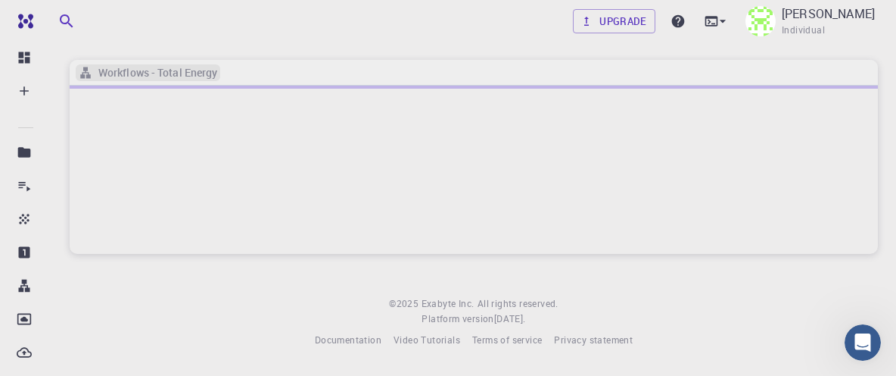
click at [213, 70] on h6 "Workflows - Total Energy" at bounding box center [154, 72] width 125 height 17
click at [482, 50] on div "Upgrade [PERSON_NAME] Individual Workflows - Total Energy © 2025 Exabyte Inc. A…" at bounding box center [473, 186] width 845 height 372
click at [415, 42] on div "Upgrade [PERSON_NAME] Individual" at bounding box center [473, 21] width 881 height 42
click at [709, 23] on icon at bounding box center [711, 21] width 15 height 15
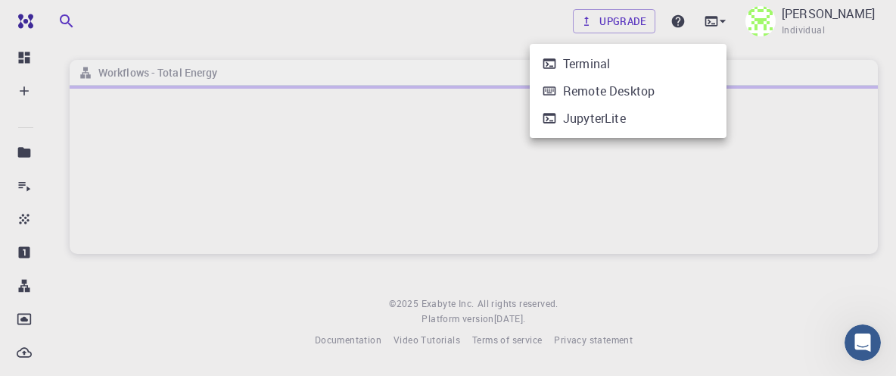
click at [384, 53] on div at bounding box center [448, 188] width 896 height 376
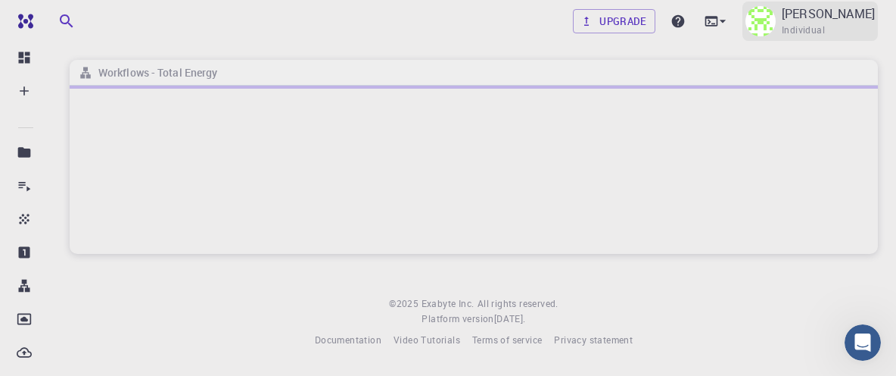
click at [844, 12] on p "[PERSON_NAME]" at bounding box center [828, 14] width 93 height 18
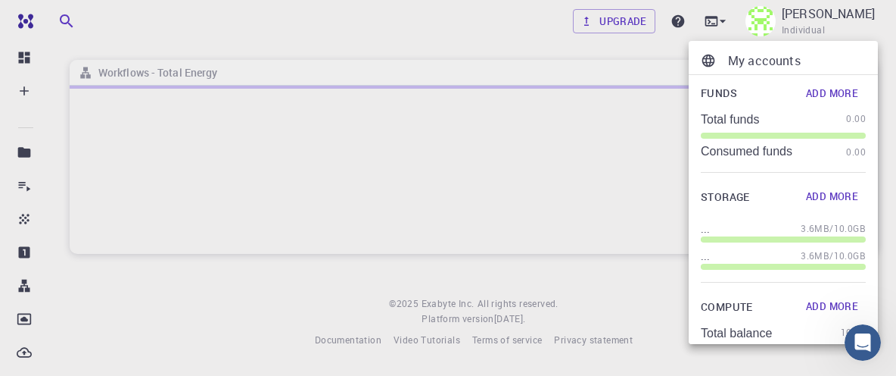
click at [204, 35] on div at bounding box center [448, 188] width 896 height 376
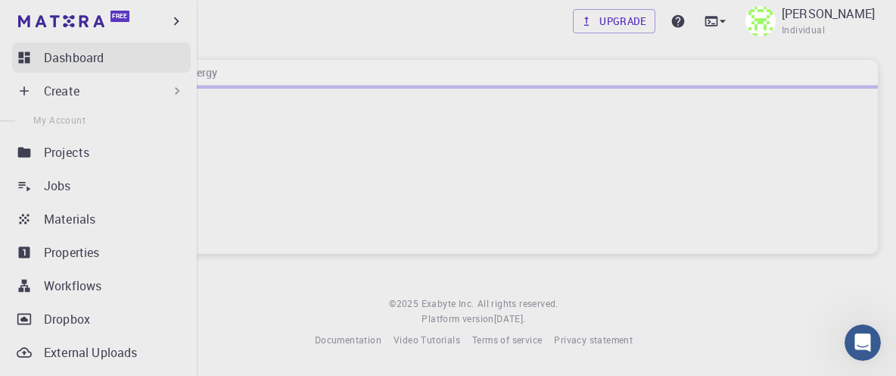
click at [93, 59] on p "Dashboard" at bounding box center [74, 57] width 60 height 18
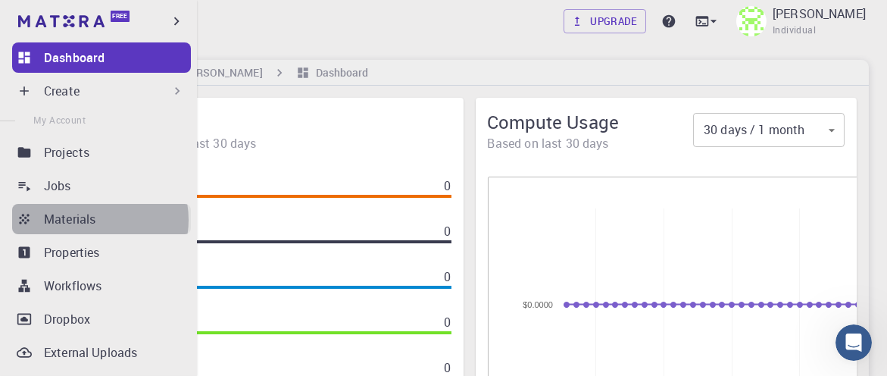
click at [91, 220] on p "Materials" at bounding box center [69, 219] width 51 height 18
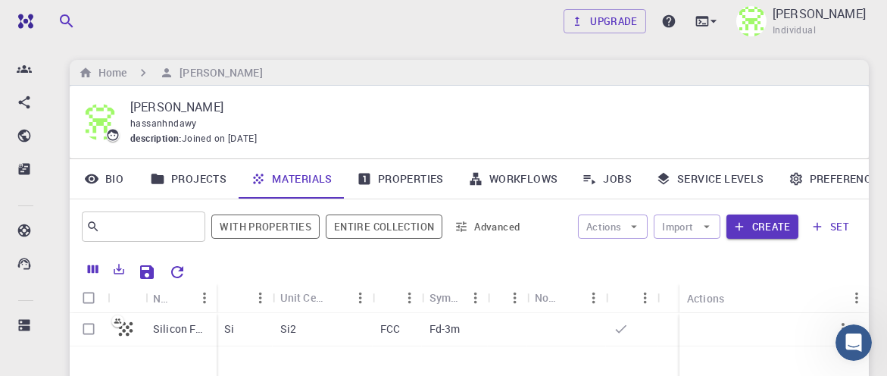
scroll to position [377, 0]
click at [435, 73] on div "Home [PERSON_NAME]" at bounding box center [469, 73] width 799 height 26
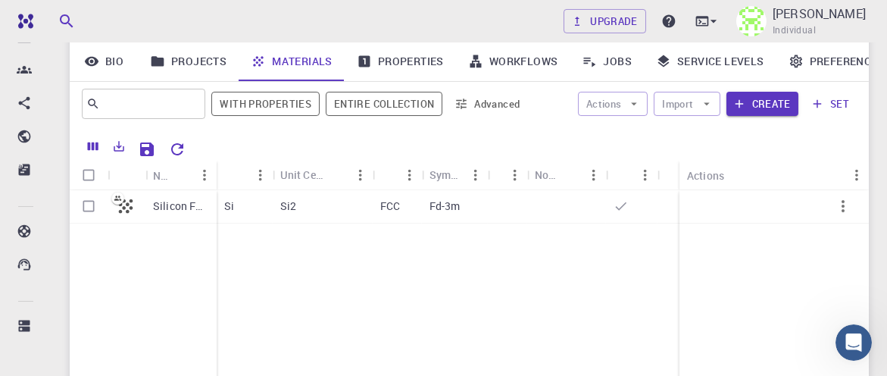
scroll to position [61, 0]
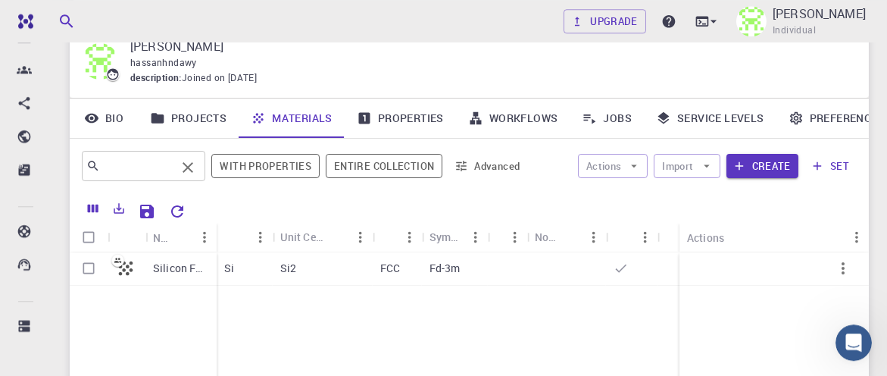
click at [123, 169] on input "text" at bounding box center [138, 165] width 76 height 21
click at [362, 17] on div "Upgrade [PERSON_NAME] Individual" at bounding box center [468, 21] width 835 height 39
click at [157, 155] on input "text" at bounding box center [138, 165] width 76 height 21
paste input "• Cs₂ZnMnCl₆"
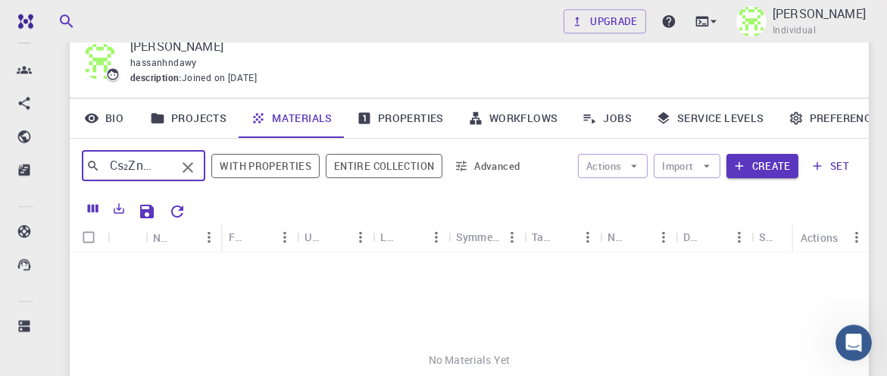
click at [113, 166] on input "• Cs₂ZnMnCl₆" at bounding box center [138, 165] width 76 height 21
click at [138, 170] on input "Cs₂ZnMnCl₆" at bounding box center [138, 165] width 76 height 21
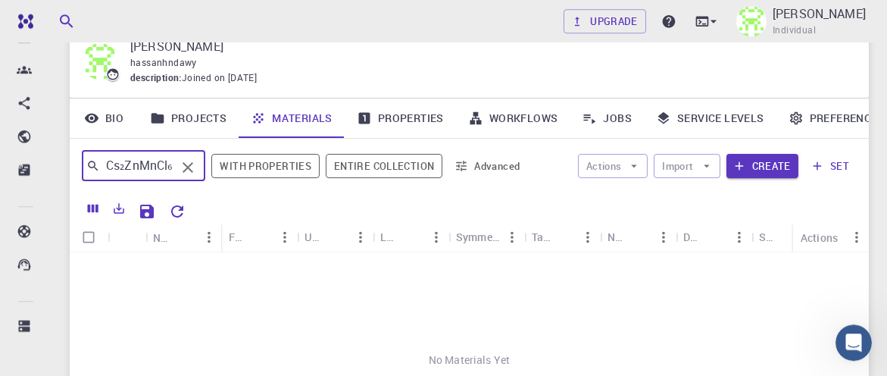
click at [133, 167] on input "Cs₂ZnMnCl₆" at bounding box center [138, 165] width 76 height 21
type input "Cs₂ZnMnCl₆"
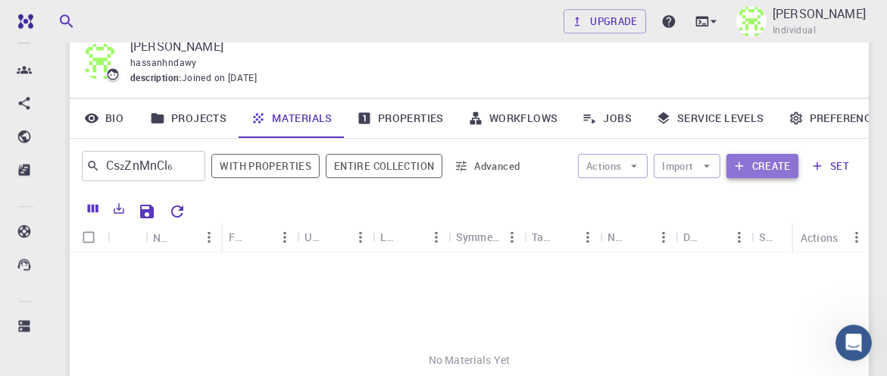
click at [773, 164] on button "Create" at bounding box center [762, 166] width 72 height 24
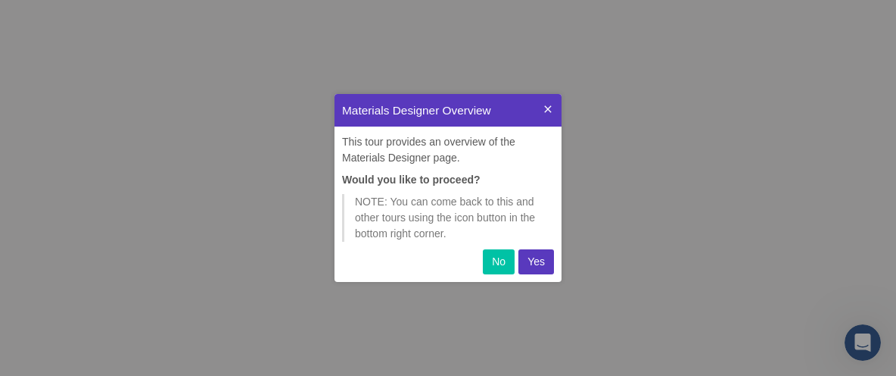
scroll to position [178, 217]
click at [534, 264] on p "Yes" at bounding box center [536, 262] width 17 height 16
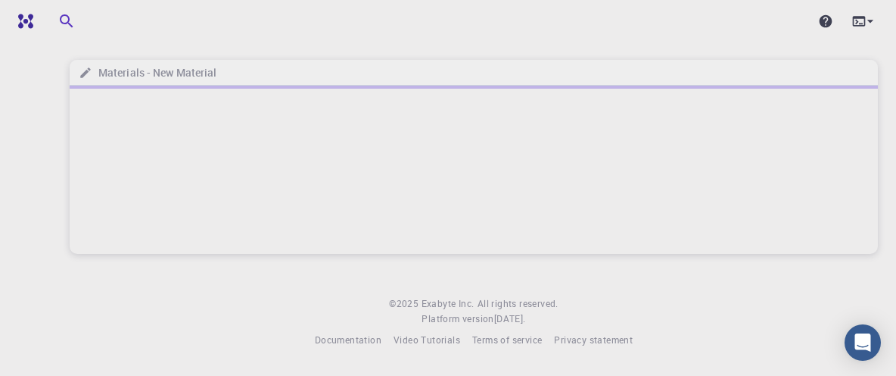
click at [382, 63] on div "Materials - New Material" at bounding box center [474, 73] width 809 height 26
click at [652, 137] on div at bounding box center [474, 170] width 809 height 168
